Goal: Transaction & Acquisition: Purchase product/service

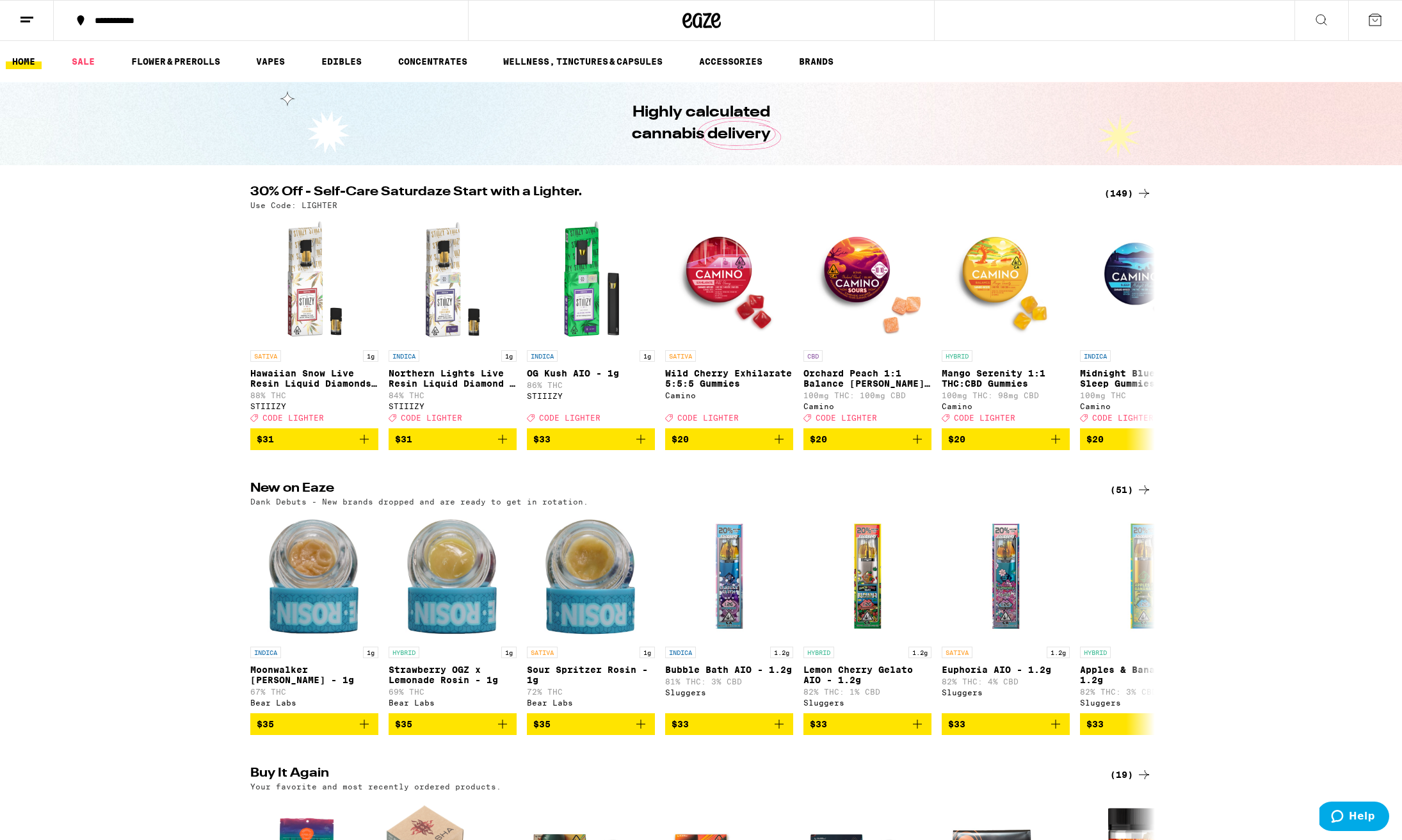
click at [1122, 195] on div "(149)" at bounding box center [1127, 193] width 47 height 16
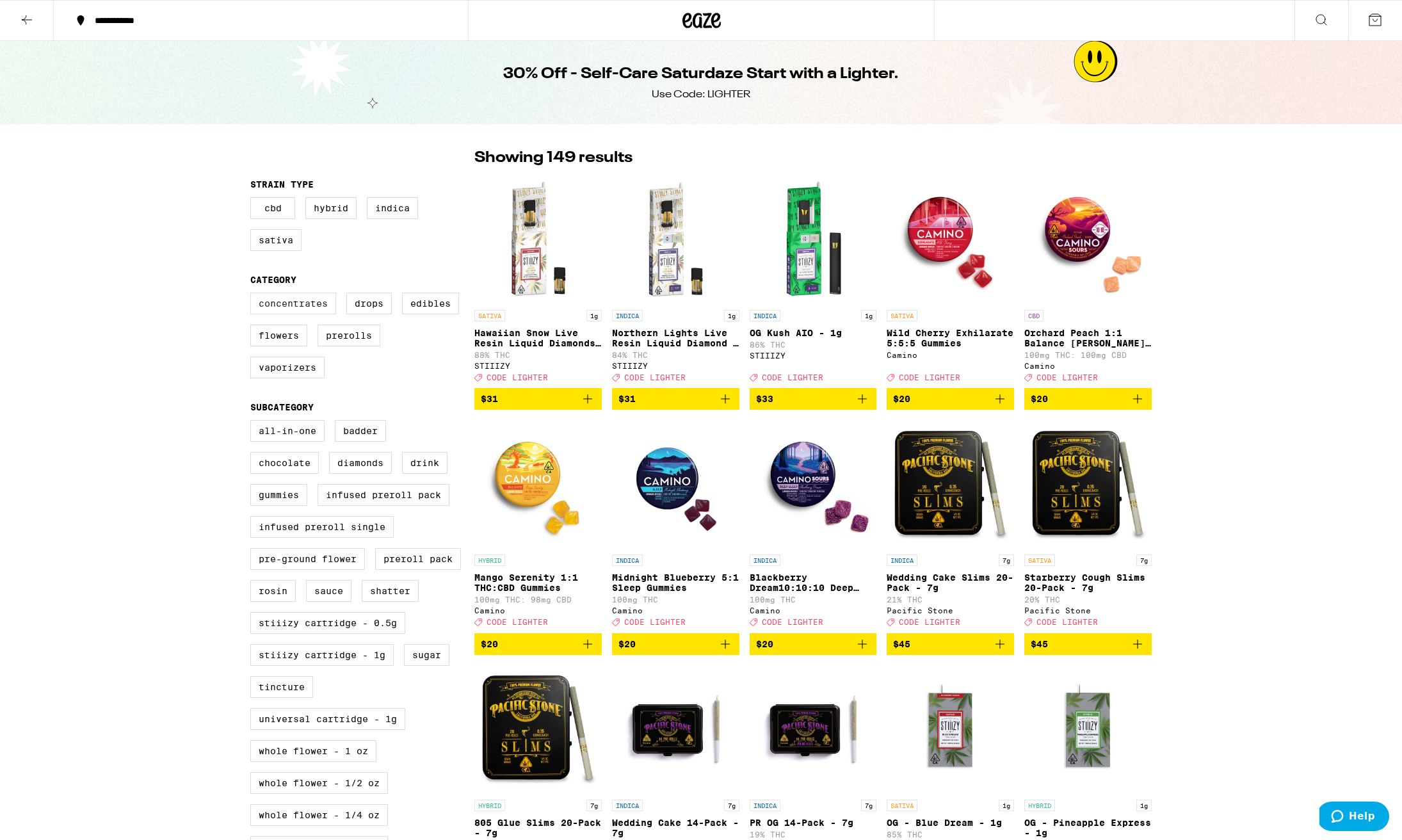
click at [295, 310] on label "Concentrates" at bounding box center [293, 304] width 86 height 22
click at [254, 295] on input "Concentrates" at bounding box center [253, 294] width 1 height 1
checkbox input "true"
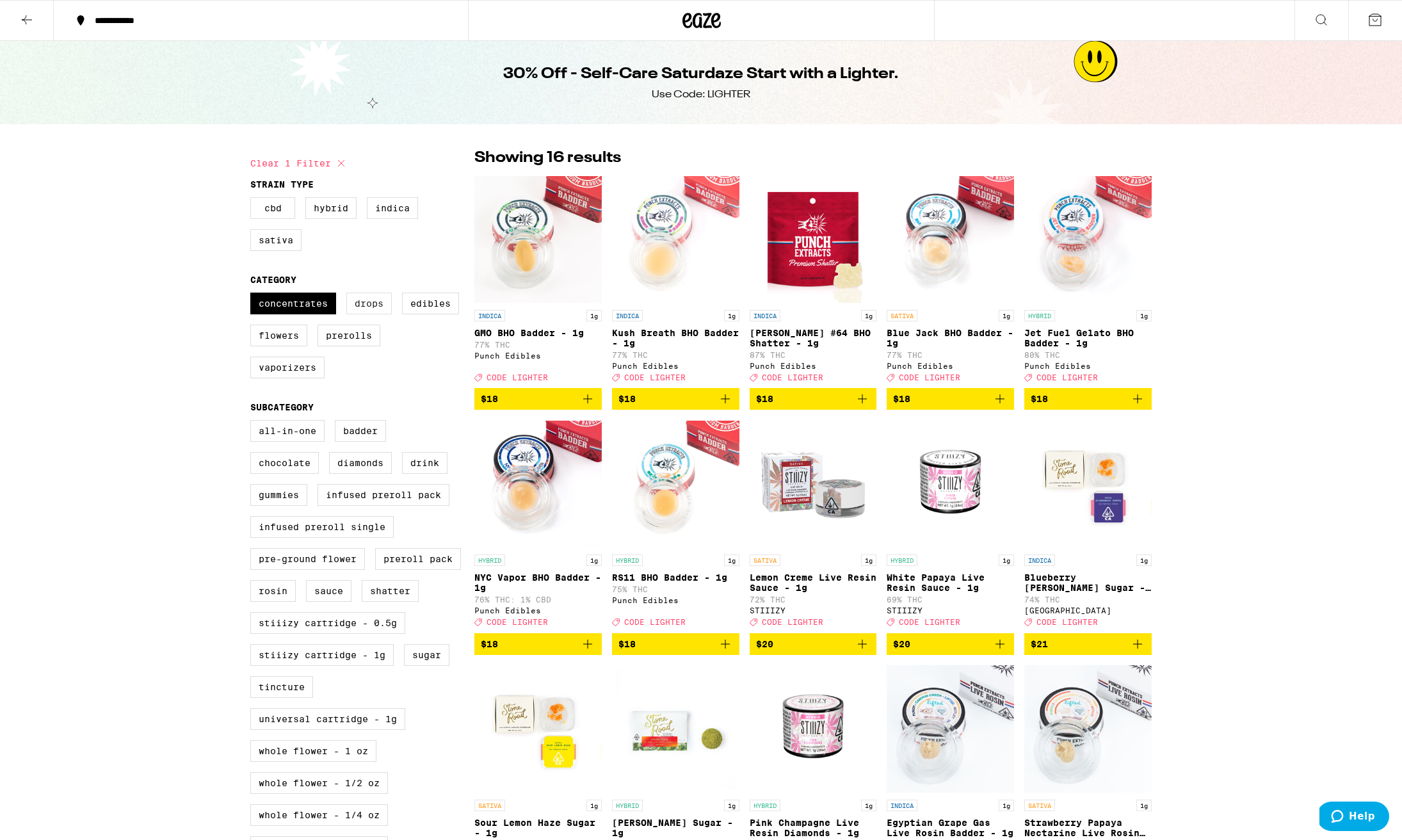
click at [371, 310] on label "Drops" at bounding box center [368, 304] width 45 height 22
click at [254, 295] on input "Drops" at bounding box center [253, 294] width 1 height 1
checkbox input "true"
click at [324, 311] on label "Concentrates" at bounding box center [293, 304] width 86 height 22
click at [254, 295] on input "Concentrates" at bounding box center [253, 294] width 1 height 1
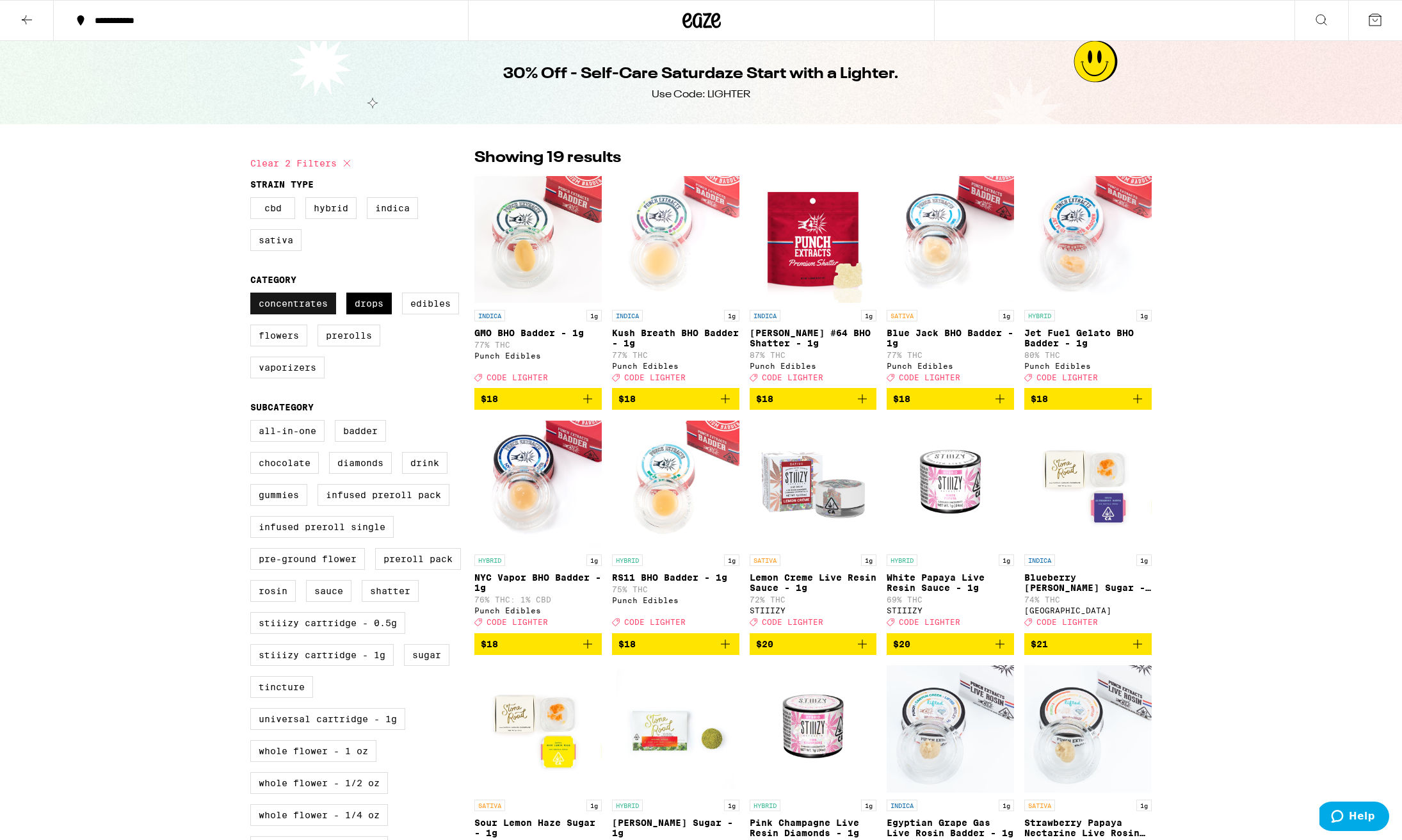
checkbox input "false"
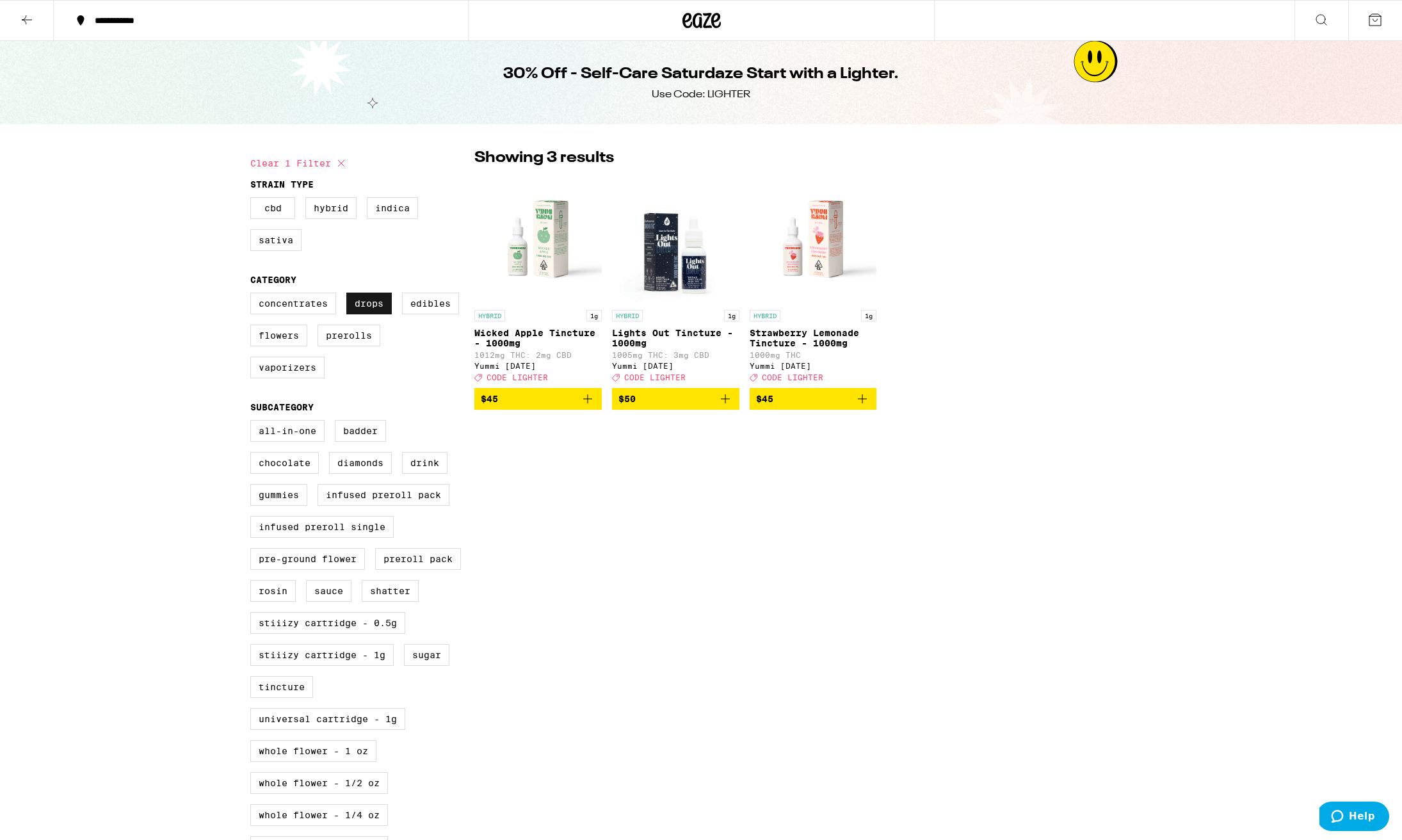
click at [378, 314] on label "Drops" at bounding box center [368, 304] width 45 height 22
click at [254, 295] on input "Drops" at bounding box center [253, 294] width 1 height 1
checkbox input "false"
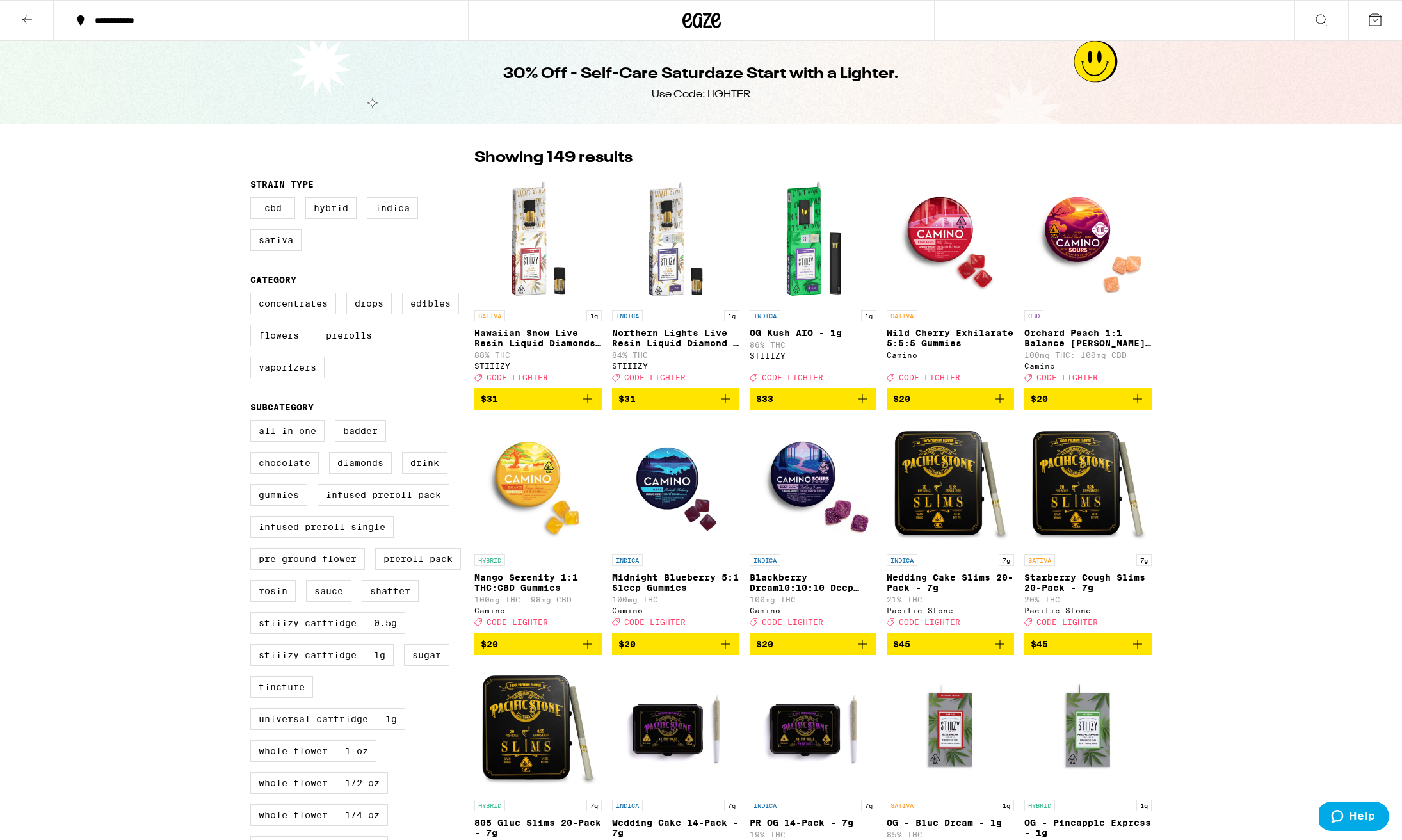
click at [429, 314] on label "Edibles" at bounding box center [430, 304] width 57 height 22
click at [254, 295] on input "Edibles" at bounding box center [253, 294] width 1 height 1
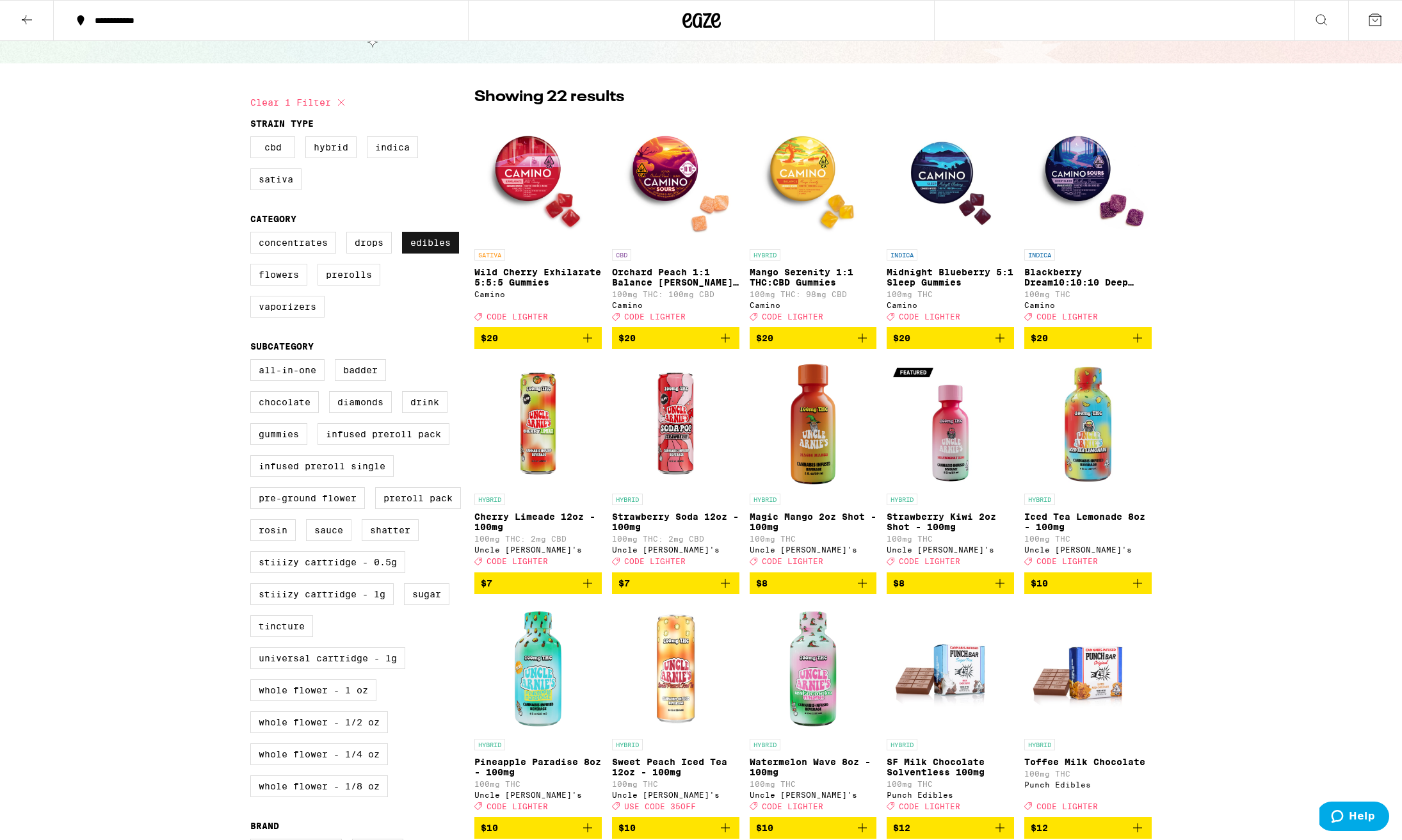
scroll to position [62, 1]
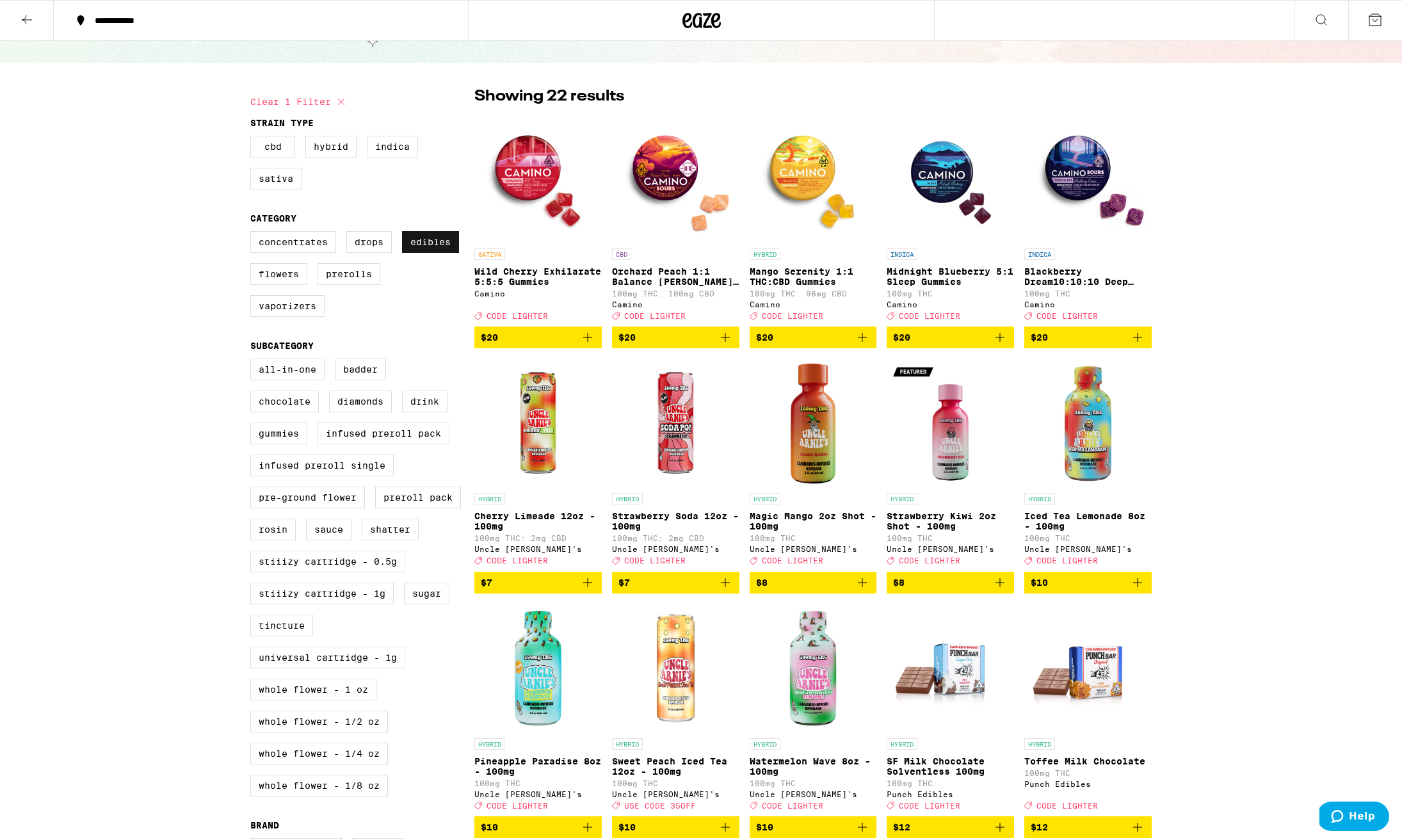
click at [437, 250] on label "Edibles" at bounding box center [430, 242] width 57 height 22
click at [254, 234] on input "Edibles" at bounding box center [253, 233] width 1 height 1
checkbox input "false"
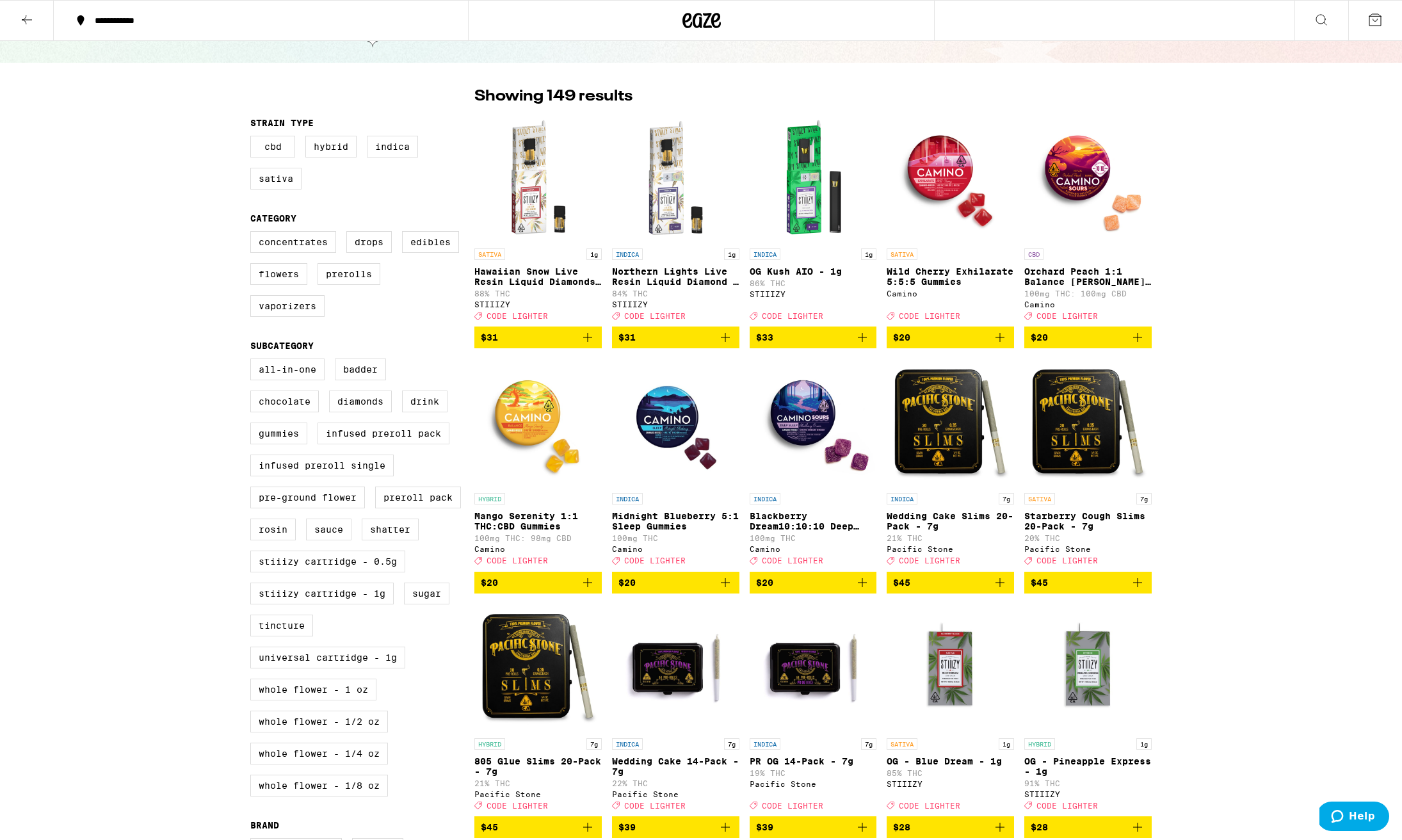
scroll to position [53, 0]
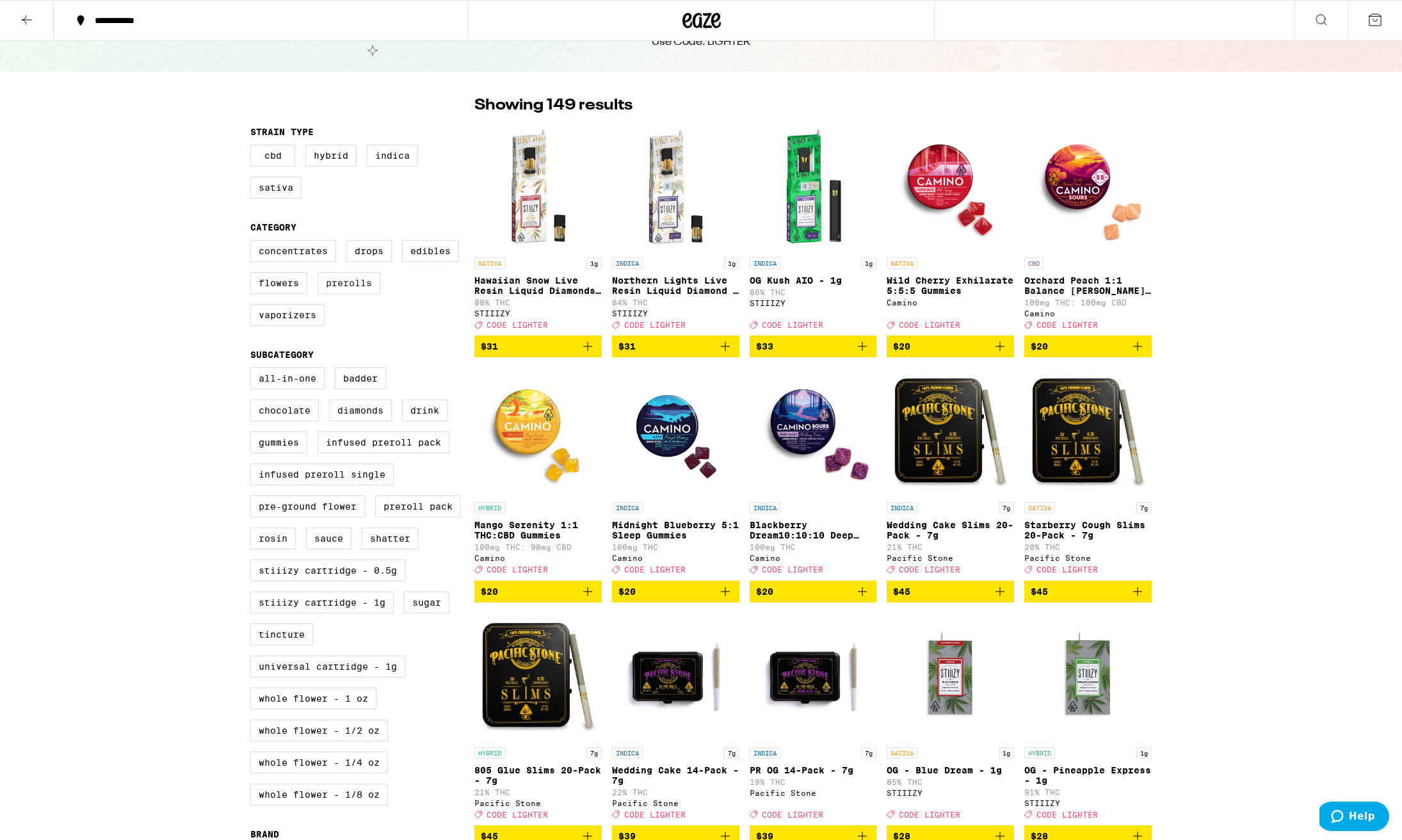
click at [352, 289] on label "Prerolls" at bounding box center [349, 283] width 63 height 22
click at [254, 243] on input "Prerolls" at bounding box center [253, 242] width 1 height 1
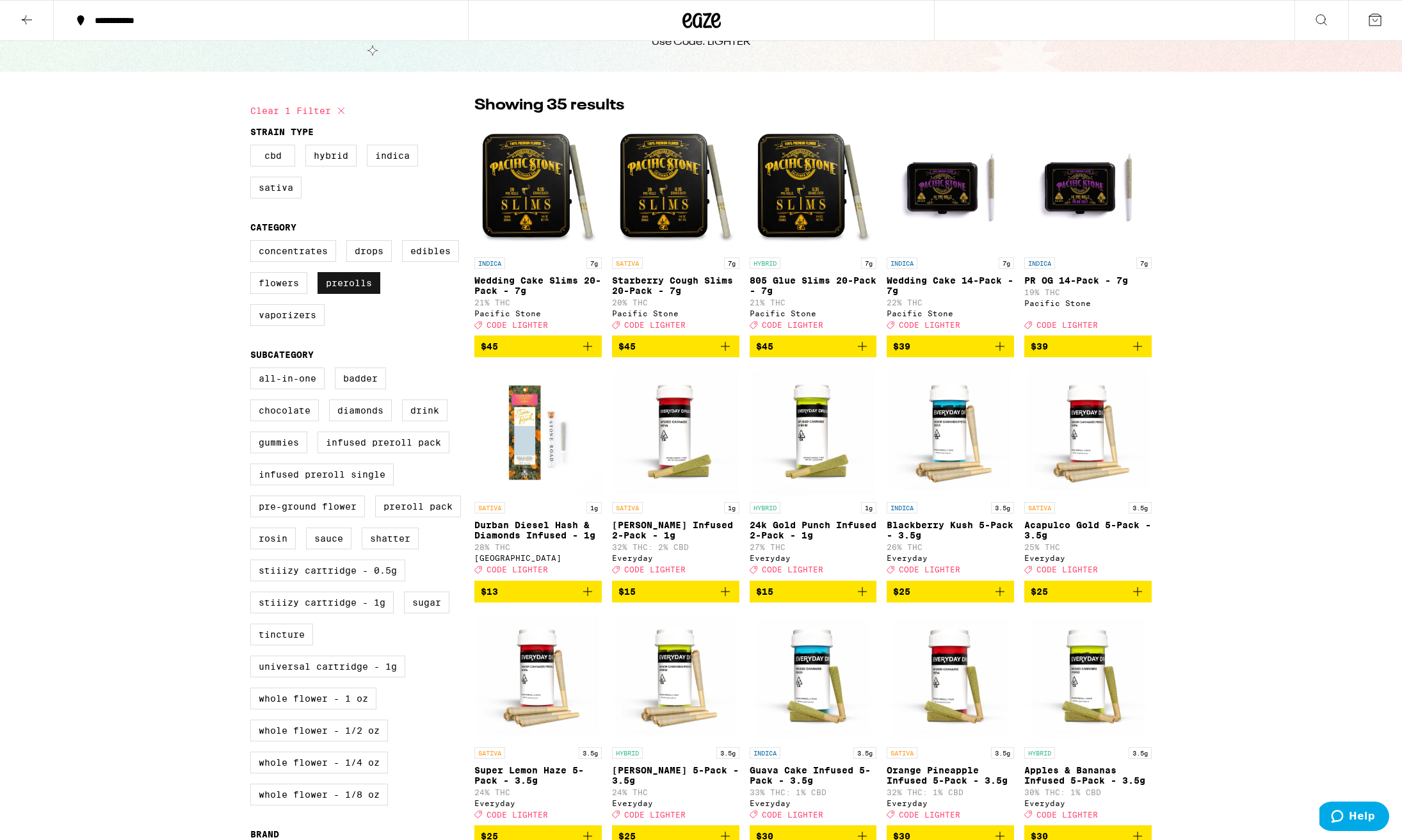
click at [352, 289] on label "Prerolls" at bounding box center [349, 283] width 63 height 22
click at [254, 243] on input "Prerolls" at bounding box center [253, 242] width 1 height 1
checkbox input "false"
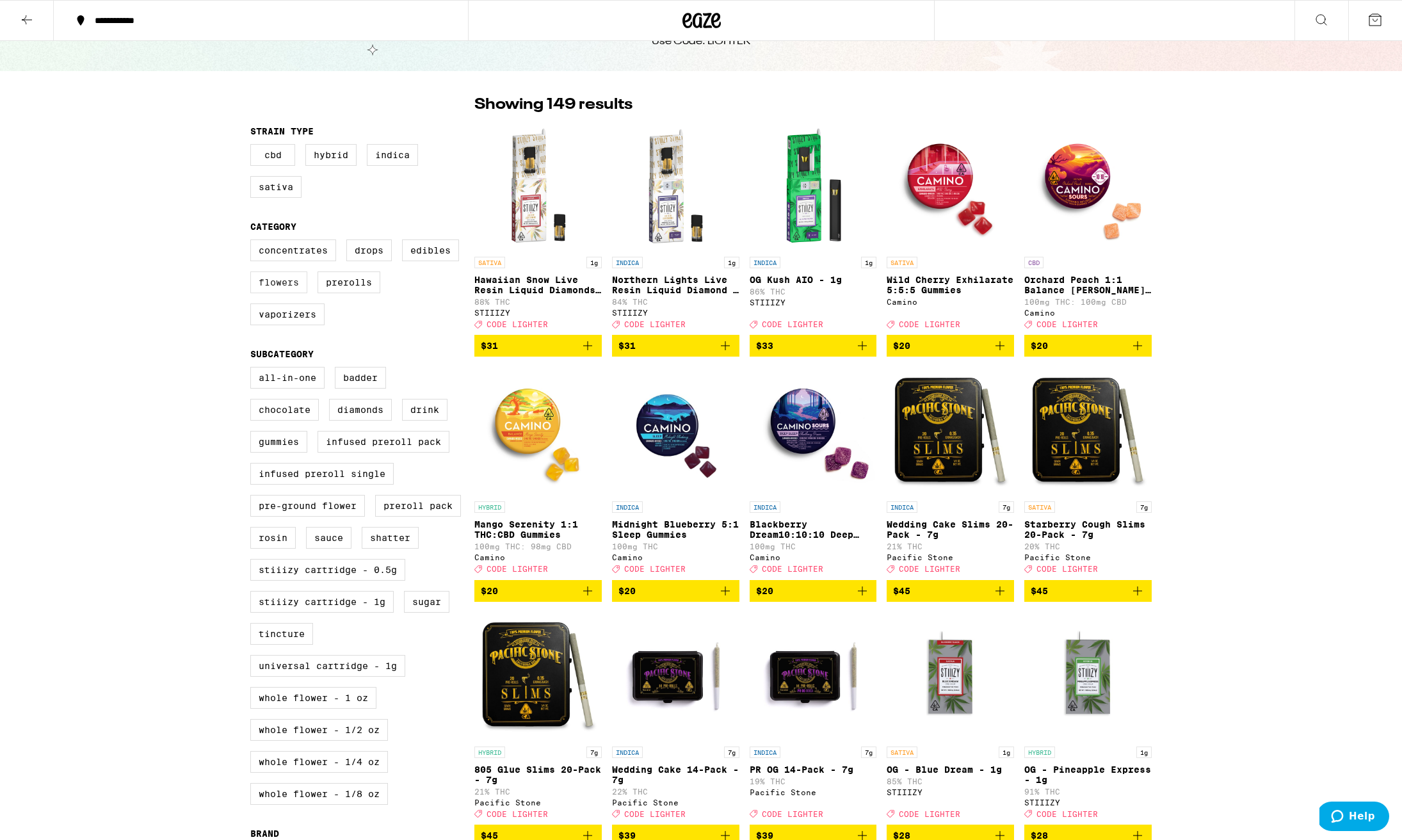
click at [300, 290] on label "Flowers" at bounding box center [279, 282] width 57 height 22
click at [254, 242] on input "Flowers" at bounding box center [253, 241] width 1 height 1
checkbox input "true"
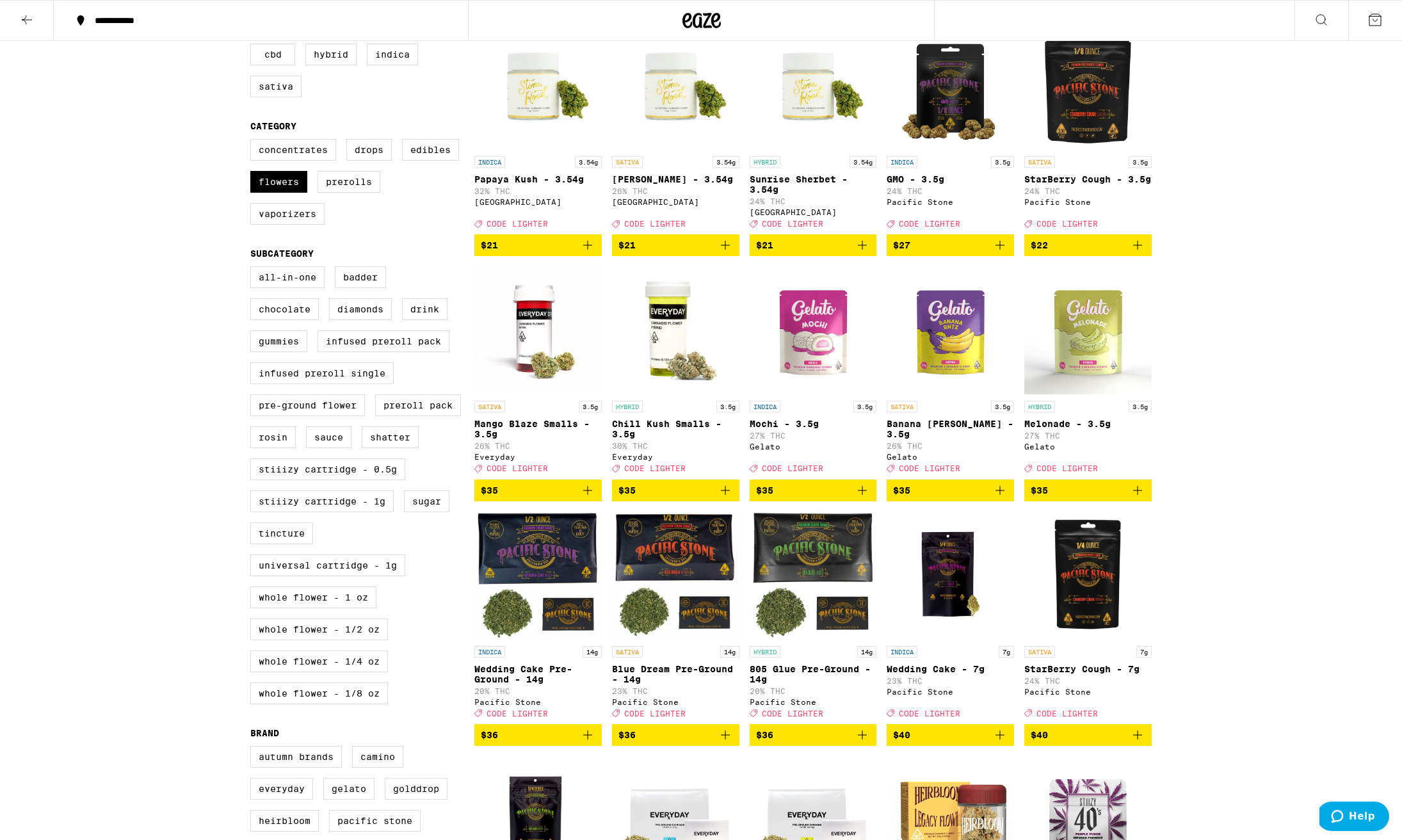
scroll to position [172, 0]
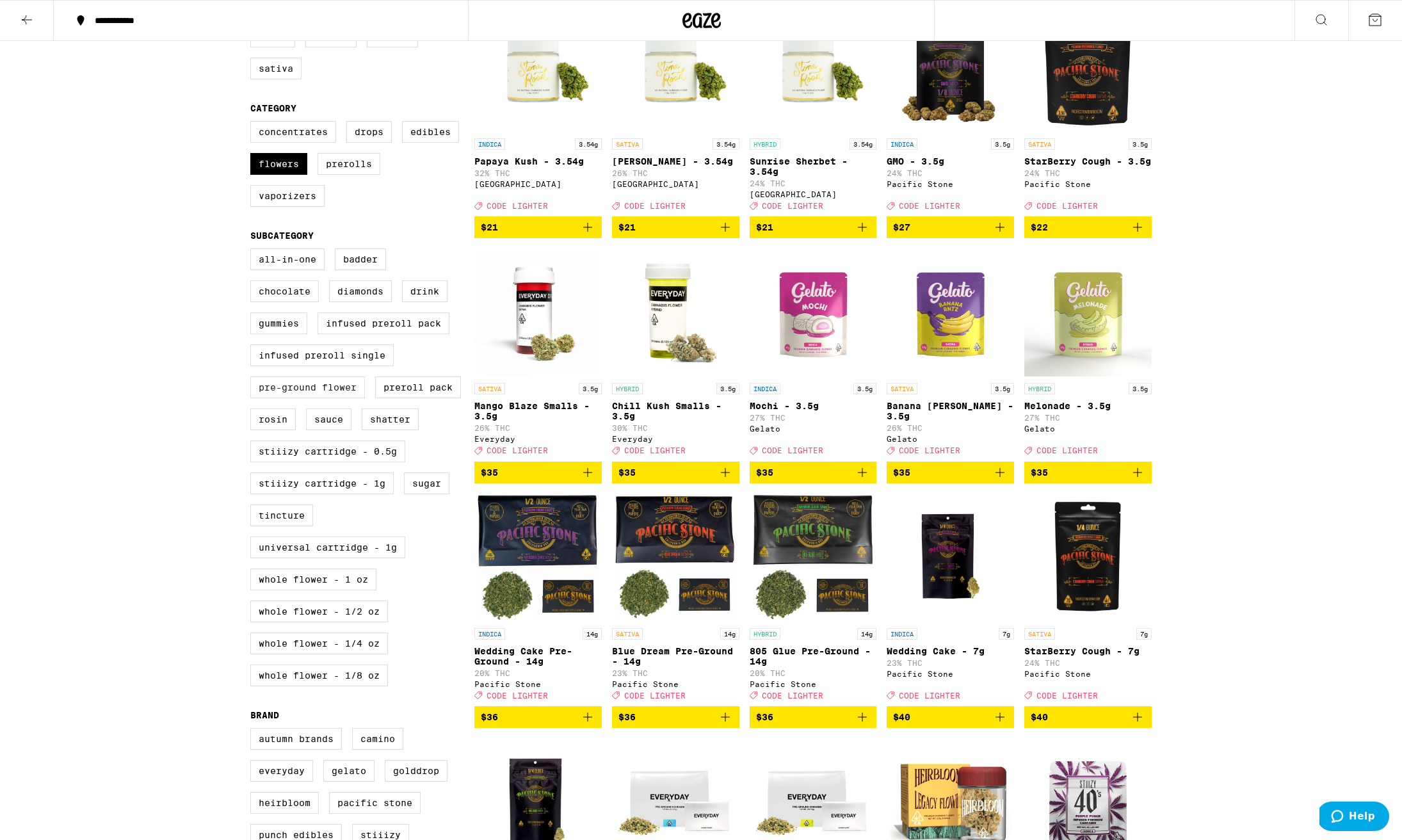
click at [321, 398] on label "Pre-ground Flower" at bounding box center [307, 388] width 114 height 22
click at [254, 251] on input "Pre-ground Flower" at bounding box center [253, 250] width 1 height 1
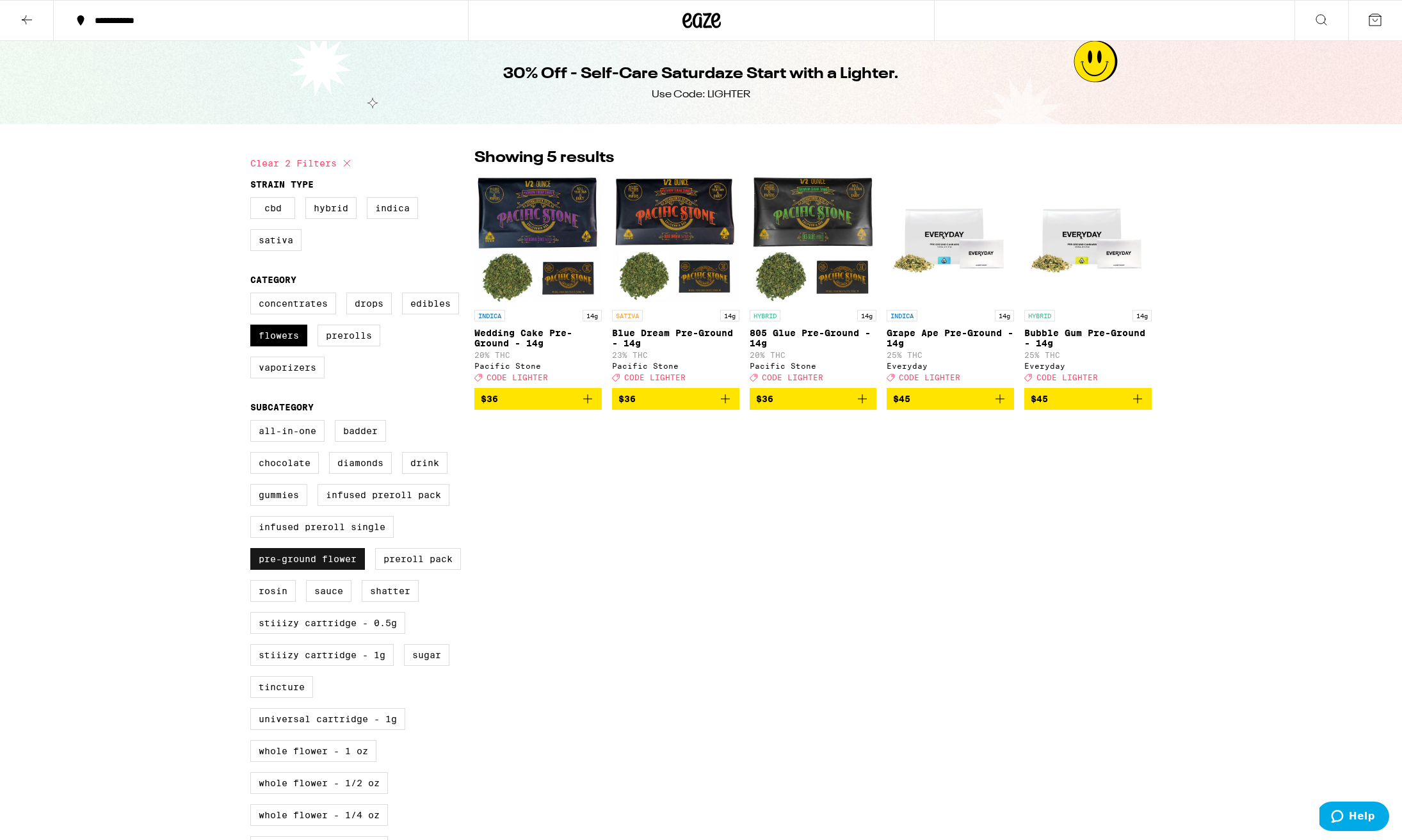
click at [311, 570] on label "Pre-ground Flower" at bounding box center [307, 559] width 114 height 22
click at [254, 423] on input "Pre-ground Flower" at bounding box center [253, 422] width 1 height 1
checkbox input "false"
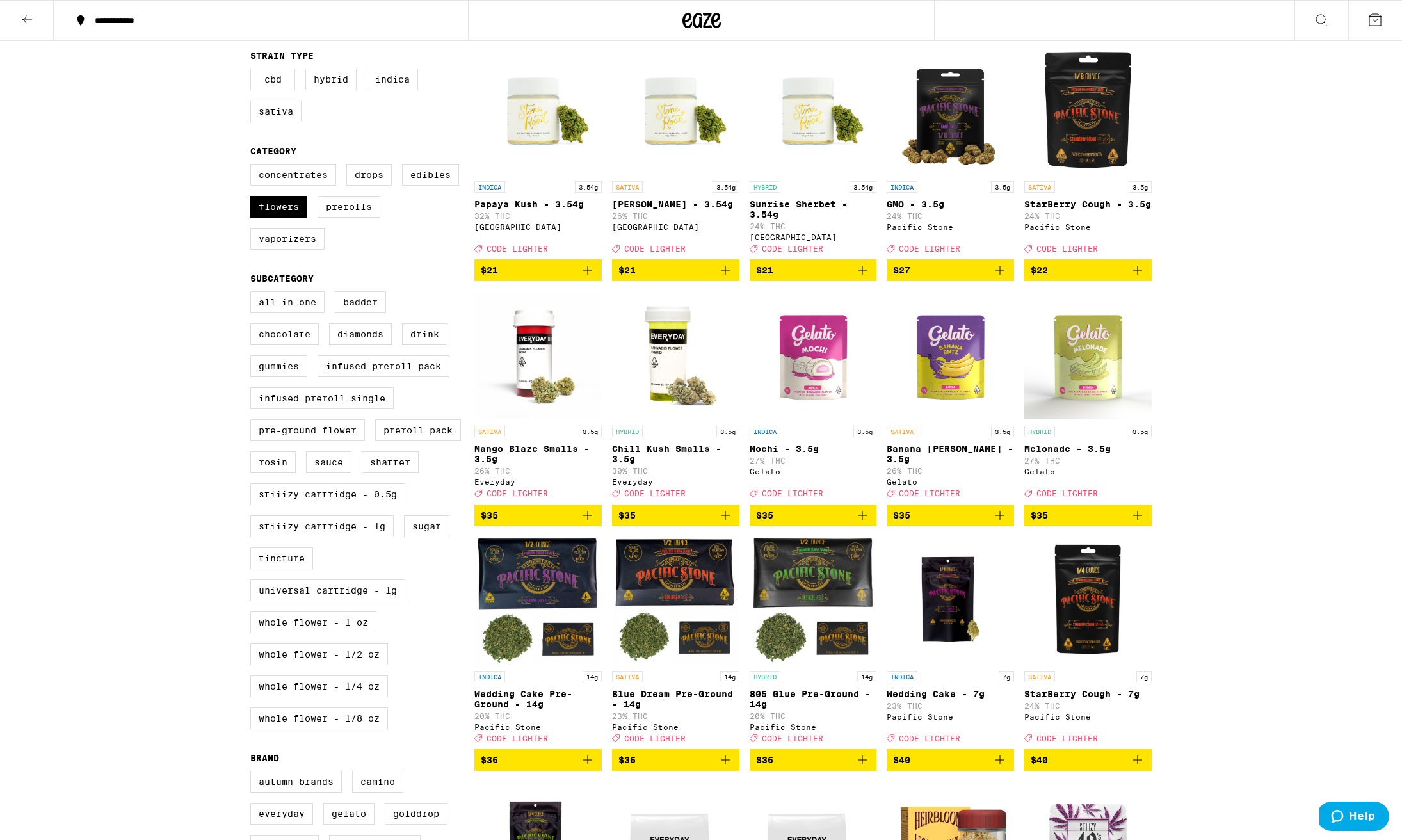
scroll to position [236, 0]
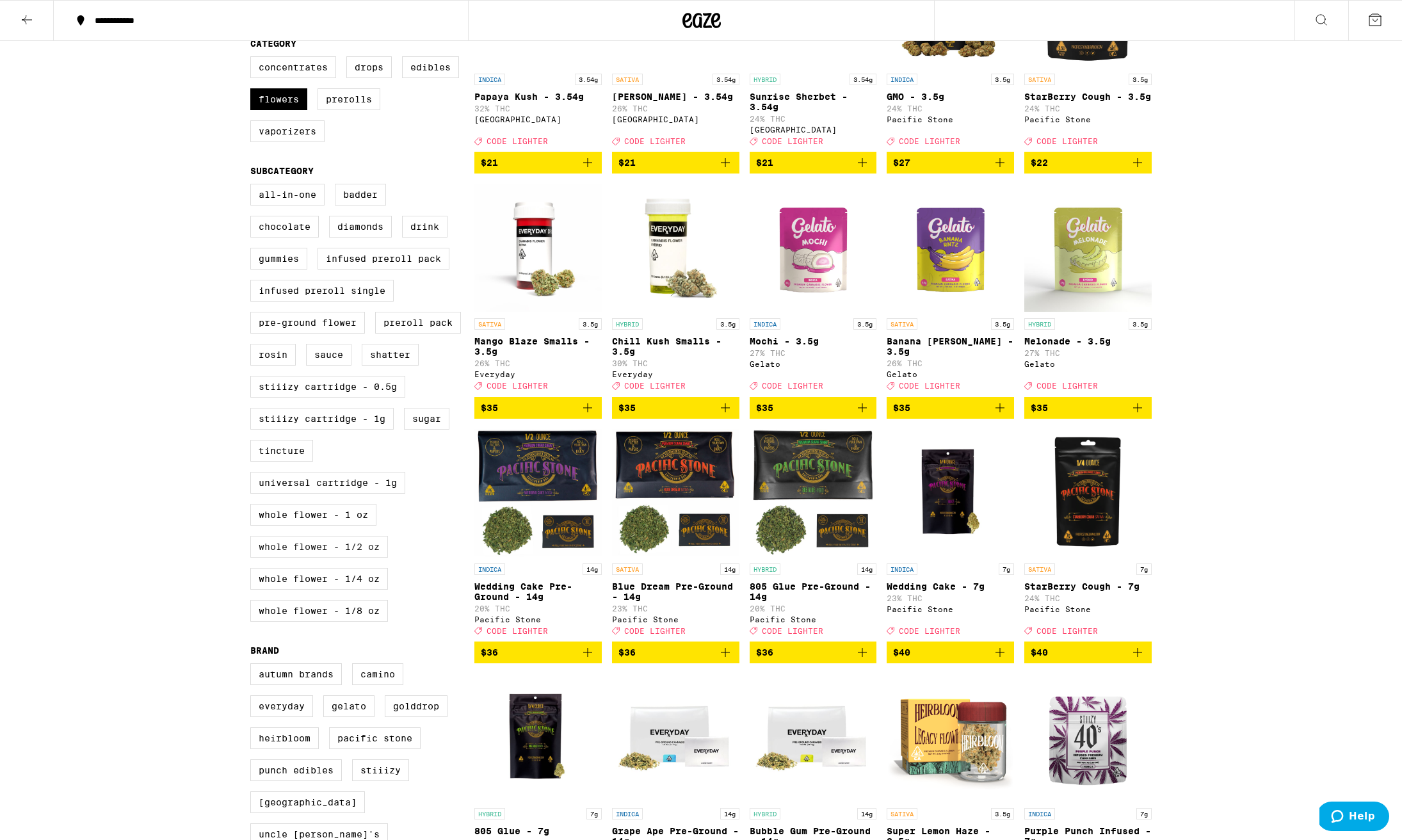
click at [304, 558] on label "Whole Flower - 1/2 oz" at bounding box center [318, 546] width 138 height 22
click at [254, 186] on input "Whole Flower - 1/2 oz" at bounding box center [253, 186] width 1 height 1
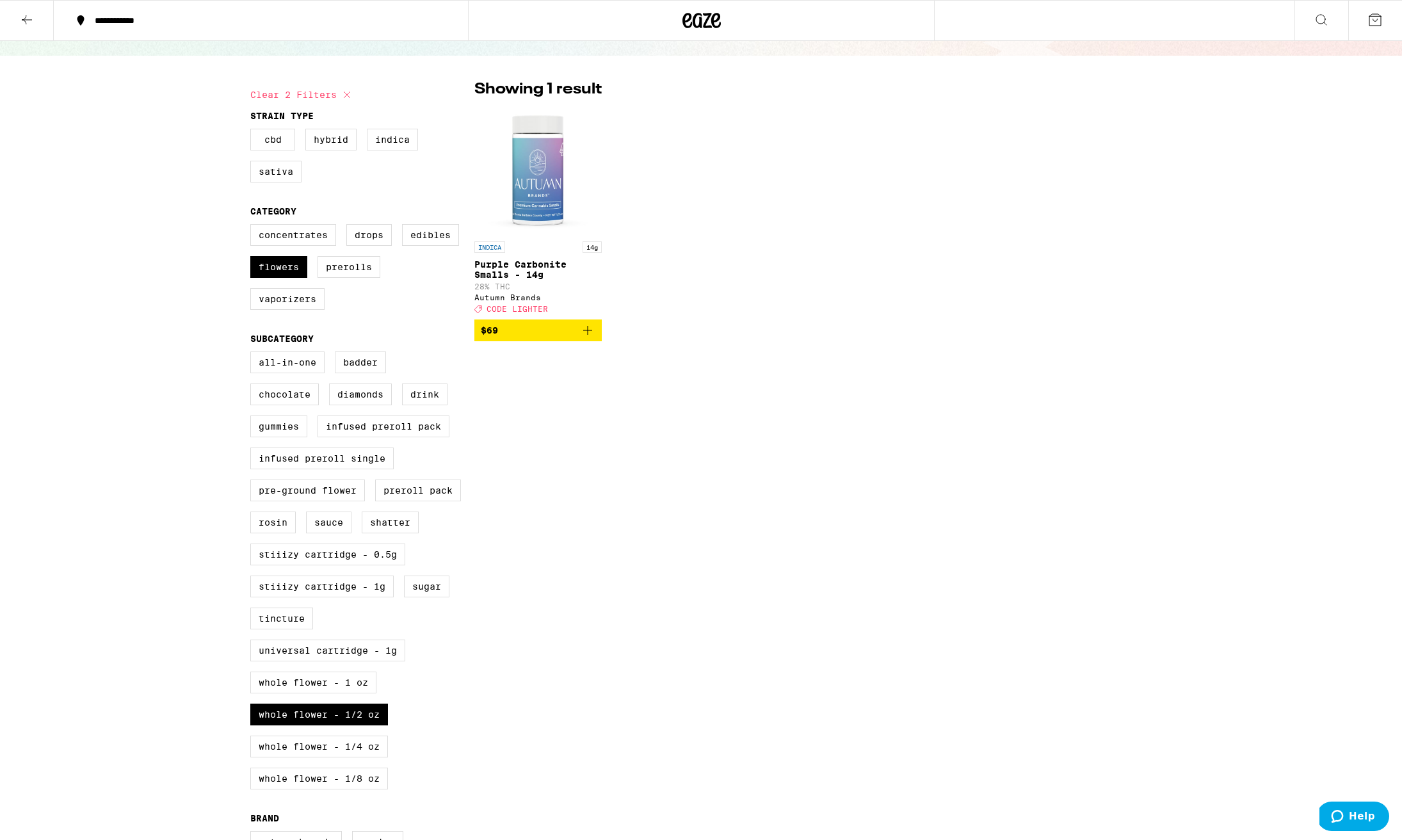
scroll to position [69, 0]
click at [372, 725] on label "Whole Flower - 1/2 oz" at bounding box center [318, 714] width 138 height 22
click at [254, 354] on input "Whole Flower - 1/2 oz" at bounding box center [253, 353] width 1 height 1
checkbox input "false"
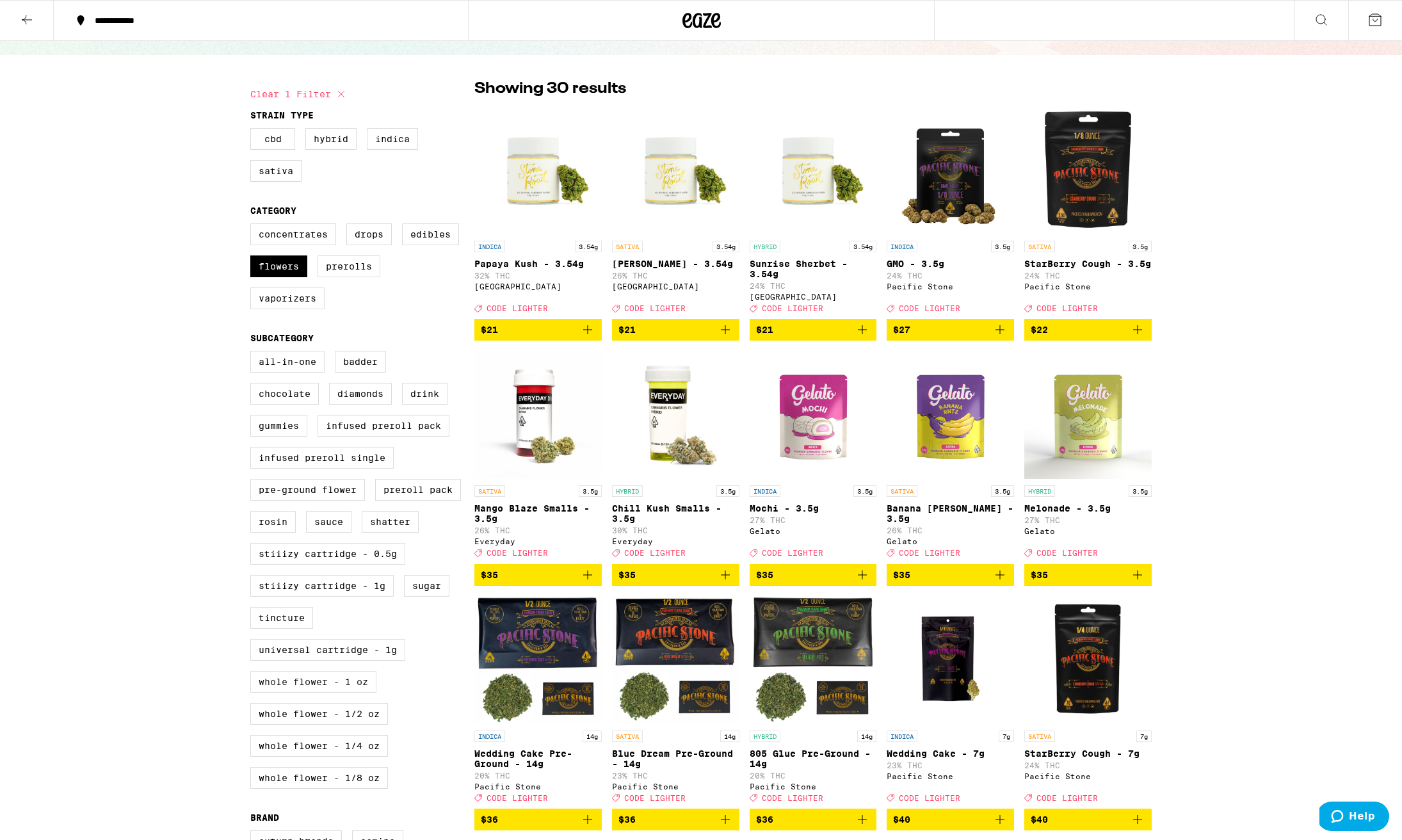
click at [362, 692] on label "Whole Flower - 1 oz" at bounding box center [313, 682] width 126 height 22
click at [254, 354] on input "Whole Flower - 1 oz" at bounding box center [253, 353] width 1 height 1
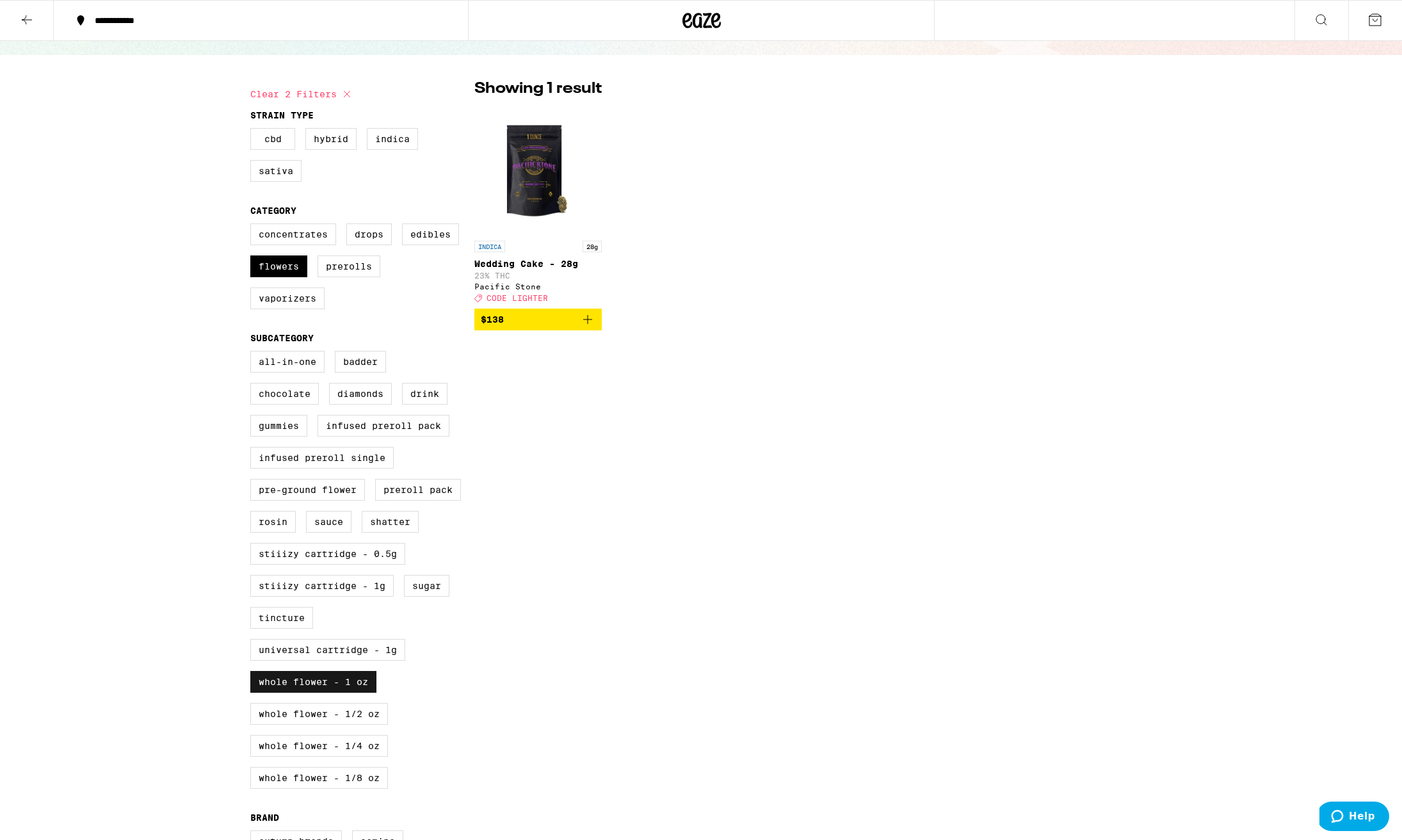
click at [360, 692] on label "Whole Flower - 1 oz" at bounding box center [313, 682] width 126 height 22
click at [254, 354] on input "Whole Flower - 1 oz" at bounding box center [253, 353] width 1 height 1
checkbox input "false"
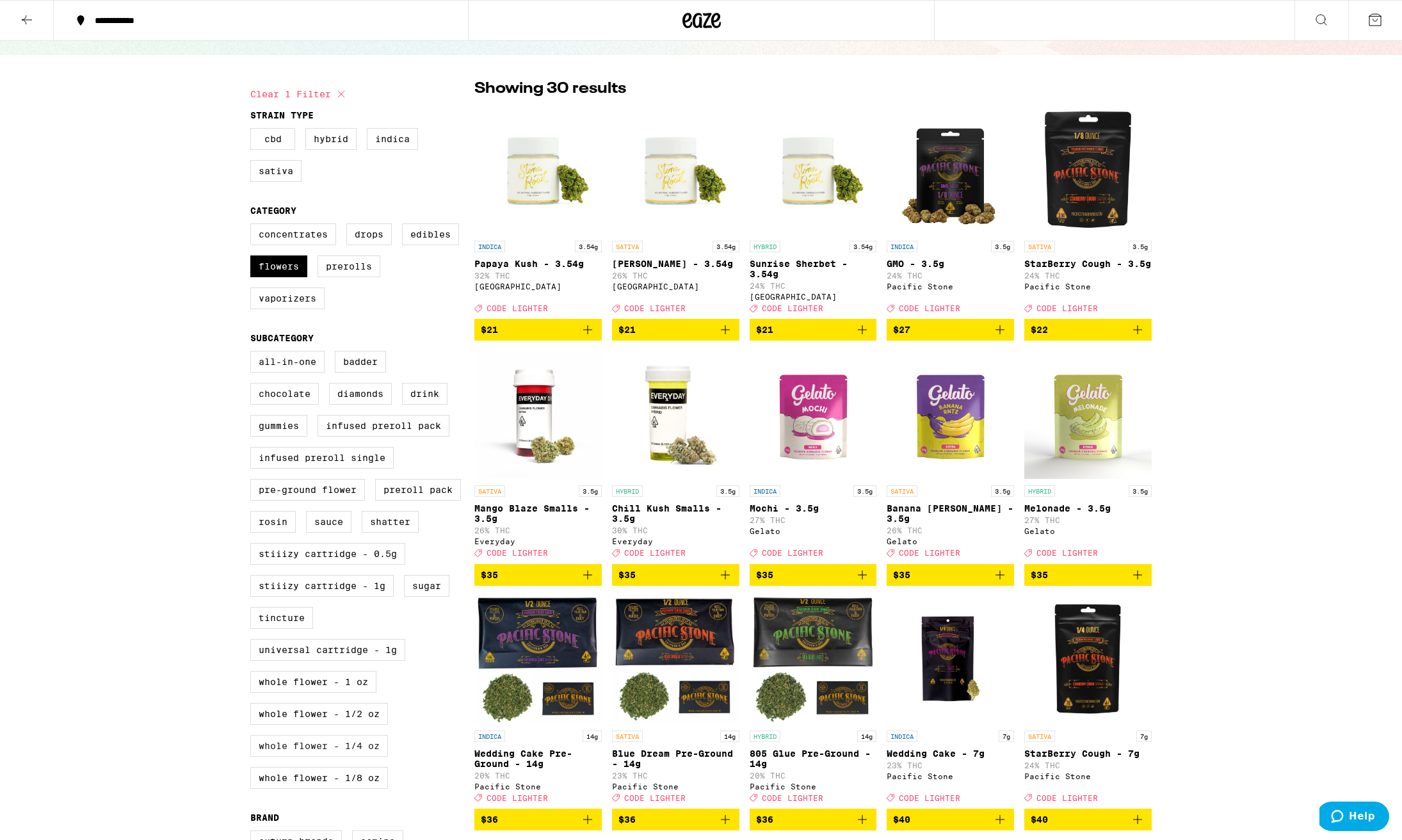
click at [359, 757] on label "Whole Flower - 1/4 oz" at bounding box center [318, 746] width 138 height 22
click at [254, 354] on input "Whole Flower - 1/4 oz" at bounding box center [253, 353] width 1 height 1
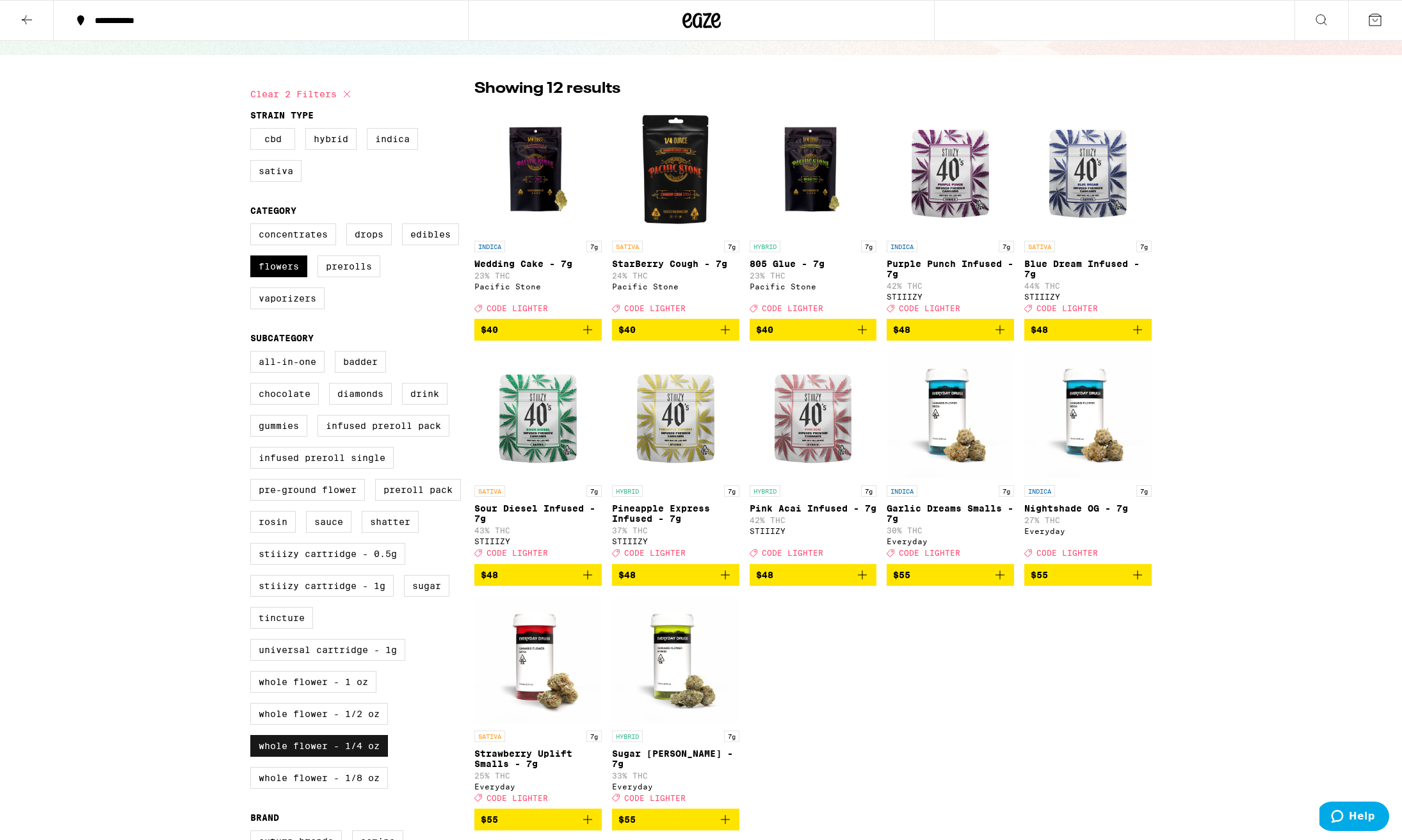
click at [359, 757] on label "Whole Flower - 1/4 oz" at bounding box center [318, 746] width 138 height 22
click at [254, 354] on input "Whole Flower - 1/4 oz" at bounding box center [253, 353] width 1 height 1
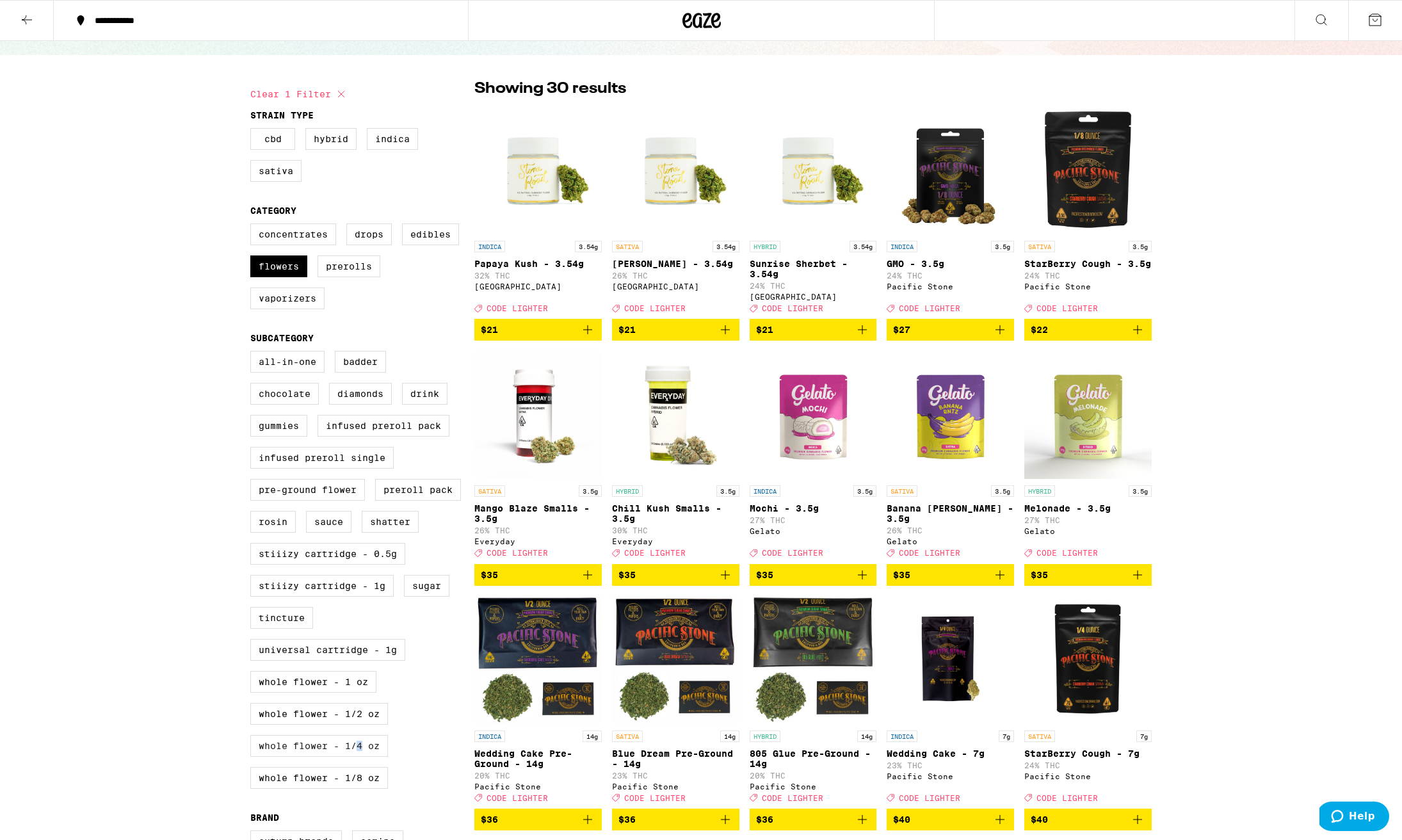
click at [359, 757] on label "Whole Flower - 1/4 oz" at bounding box center [318, 746] width 138 height 22
click at [254, 354] on input "Whole Flower - 1/4 oz" at bounding box center [253, 353] width 1 height 1
checkbox input "true"
